Goal: Task Accomplishment & Management: Manage account settings

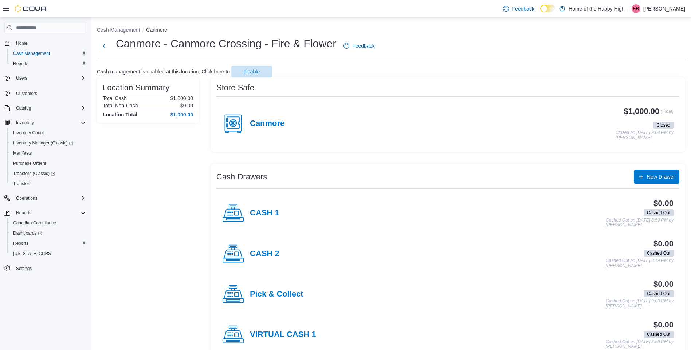
click at [681, 12] on p "[PERSON_NAME]" at bounding box center [664, 8] width 42 height 9
click at [641, 74] on span "Sign Out" at bounding box center [638, 71] width 20 height 7
